Goal: Task Accomplishment & Management: Use online tool/utility

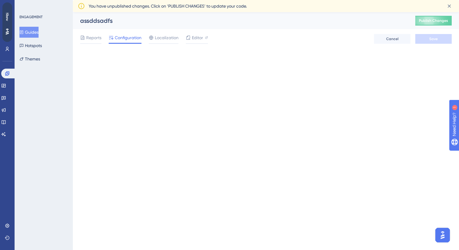
click at [28, 32] on button "Guides" at bounding box center [28, 32] width 19 height 11
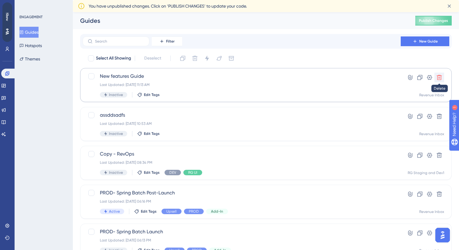
click at [438, 79] on icon at bounding box center [439, 77] width 5 height 5
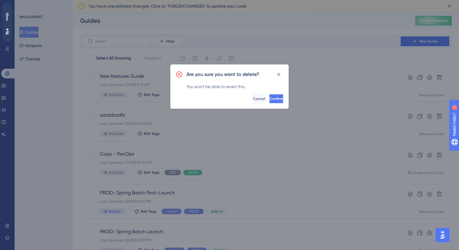
click at [281, 99] on button "Confirm" at bounding box center [276, 99] width 15 height 10
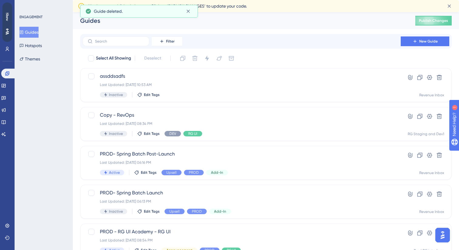
click at [414, 46] on div "Filter New Guide" at bounding box center [266, 41] width 372 height 15
click at [413, 41] on icon at bounding box center [415, 41] width 5 height 5
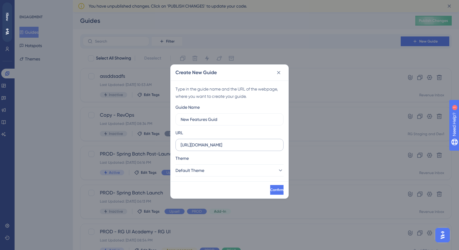
type input "New Features Guid"
click at [216, 142] on input "https://panel.userguiding.com" at bounding box center [230, 144] width 98 height 7
paste input "dev1-addin.crm-outlook-integration"
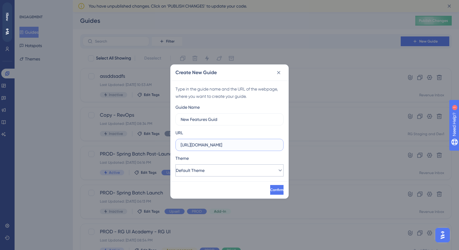
type input "https://dev1-addin.crm-outlook-integration.com"
click at [263, 172] on button "Default Theme" at bounding box center [229, 170] width 108 height 12
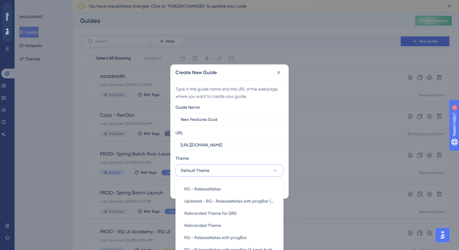
scroll to position [55, 0]
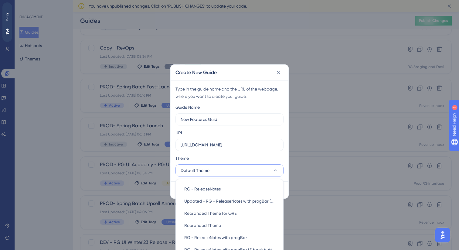
click at [260, 155] on div "Theme" at bounding box center [229, 160] width 108 height 10
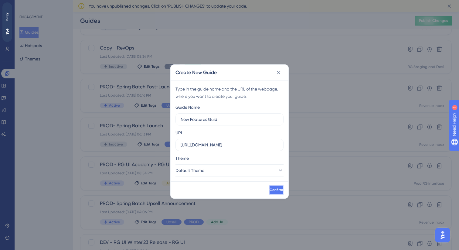
click at [273, 190] on span "Confirm" at bounding box center [276, 189] width 13 height 5
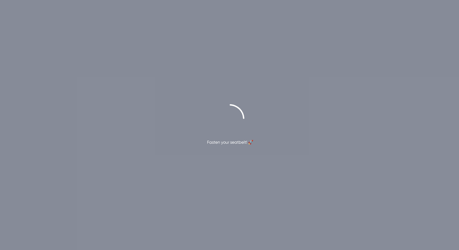
click at [326, 34] on div "Fasten your seatbelt! 🚀" at bounding box center [229, 125] width 459 height 250
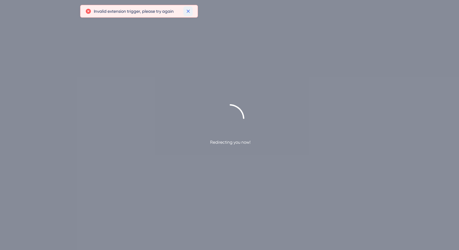
click at [189, 10] on icon at bounding box center [187, 11] width 3 height 3
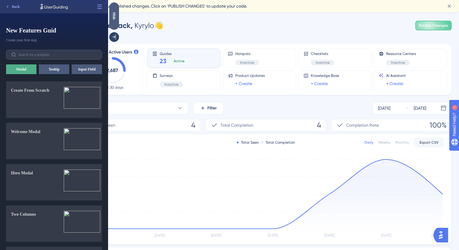
click at [117, 19] on div "Hide" at bounding box center [114, 16] width 10 height 8
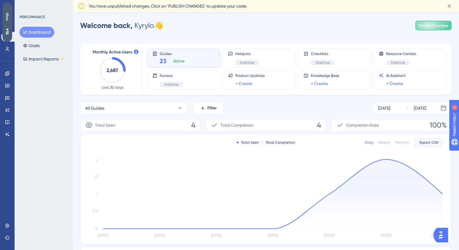
click at [10, 21] on div "Show" at bounding box center [7, 21] width 10 height 39
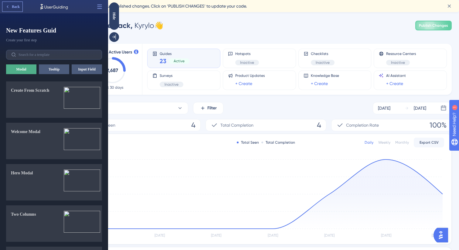
click at [6, 2] on button "Back" at bounding box center [12, 7] width 20 height 10
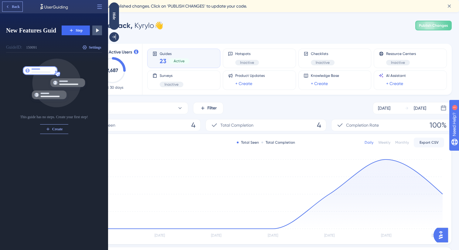
click at [8, 4] on button "Back" at bounding box center [12, 7] width 20 height 10
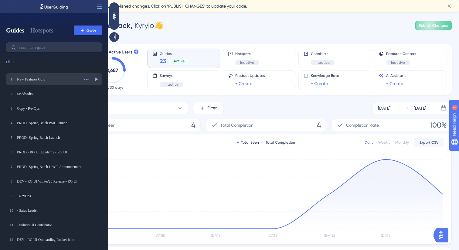
click at [68, 83] on div "1 New Features Guid New Features Guid Actions Preview" at bounding box center [54, 79] width 96 height 12
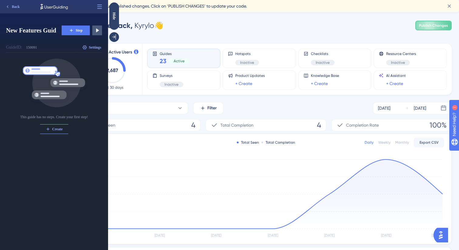
click at [83, 30] on button "Step" at bounding box center [76, 31] width 28 height 10
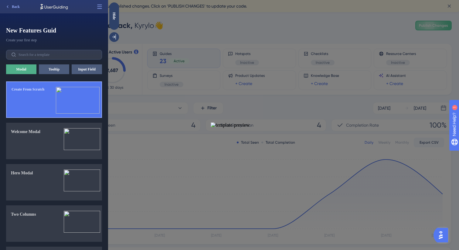
click at [49, 110] on button "Create From Scratch" at bounding box center [54, 99] width 96 height 36
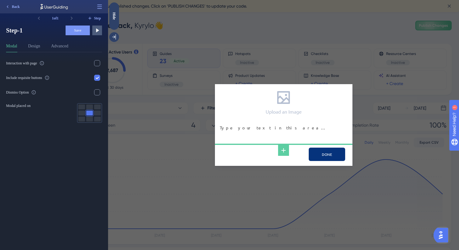
click at [204, 96] on div "Upload an Image Type your text in this area… NEXT" at bounding box center [283, 125] width 351 height 250
click at [12, 6] on span "Back" at bounding box center [16, 6] width 8 height 5
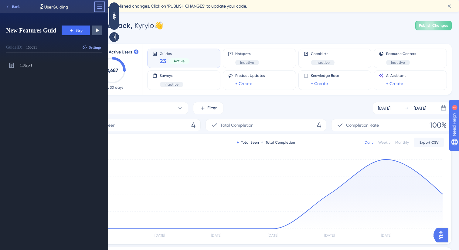
click at [101, 7] on icon at bounding box center [99, 7] width 5 height 4
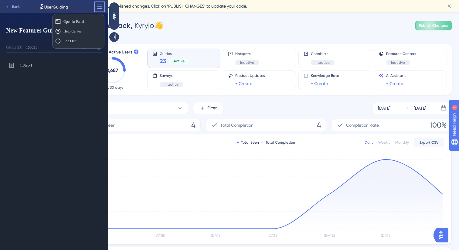
click at [101, 7] on icon at bounding box center [99, 7] width 5 height 4
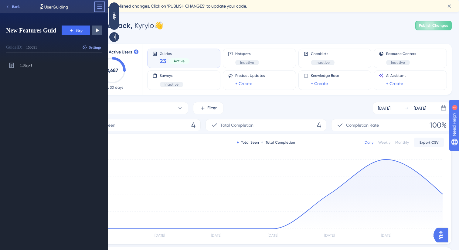
click at [101, 7] on icon at bounding box center [99, 7] width 5 height 4
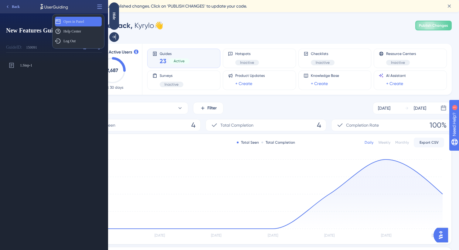
click at [90, 22] on div "Open in Panel Open in Panel" at bounding box center [78, 22] width 47 height 10
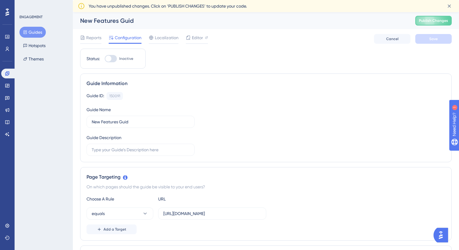
click at [131, 22] on div "New Features Guid" at bounding box center [240, 20] width 320 height 9
click at [118, 97] on div "150091" at bounding box center [114, 96] width 11 height 5
copy div "150091"
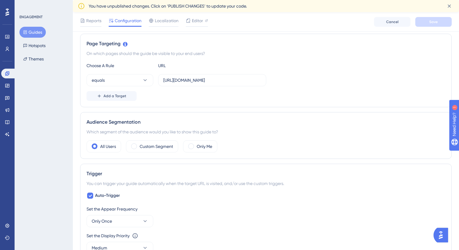
scroll to position [137, 0]
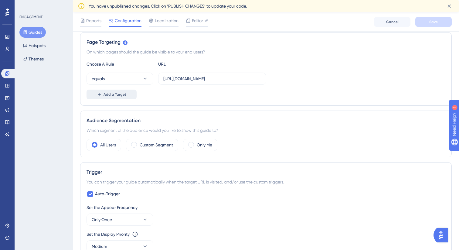
click at [124, 96] on span "Add a Target" at bounding box center [115, 94] width 23 height 5
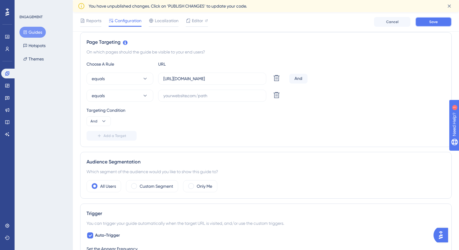
click at [434, 22] on span "Save" at bounding box center [433, 21] width 9 height 5
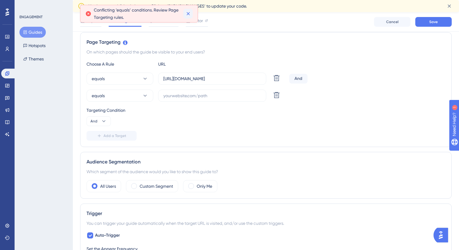
click at [186, 12] on icon at bounding box center [188, 14] width 6 height 6
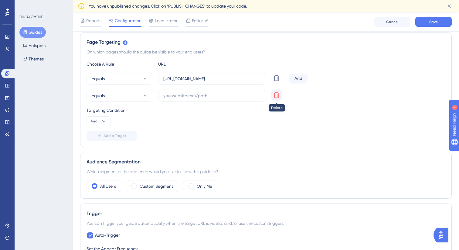
click at [279, 82] on icon at bounding box center [276, 77] width 7 height 7
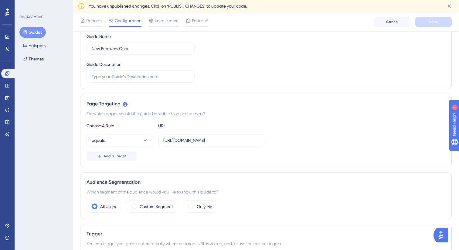
scroll to position [0, 0]
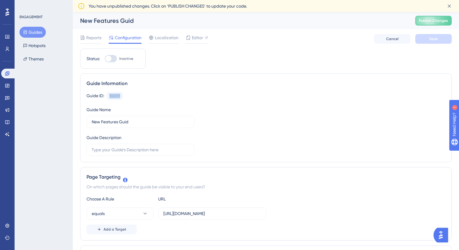
click at [31, 32] on button "Guides" at bounding box center [32, 32] width 26 height 11
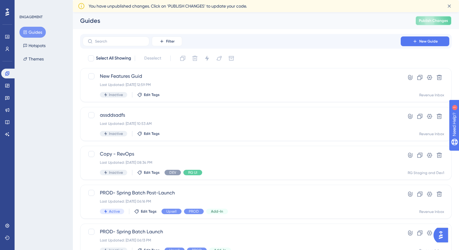
click at [417, 22] on button "Publish Changes" at bounding box center [433, 21] width 36 height 10
